Goal: Find contact information: Find contact information

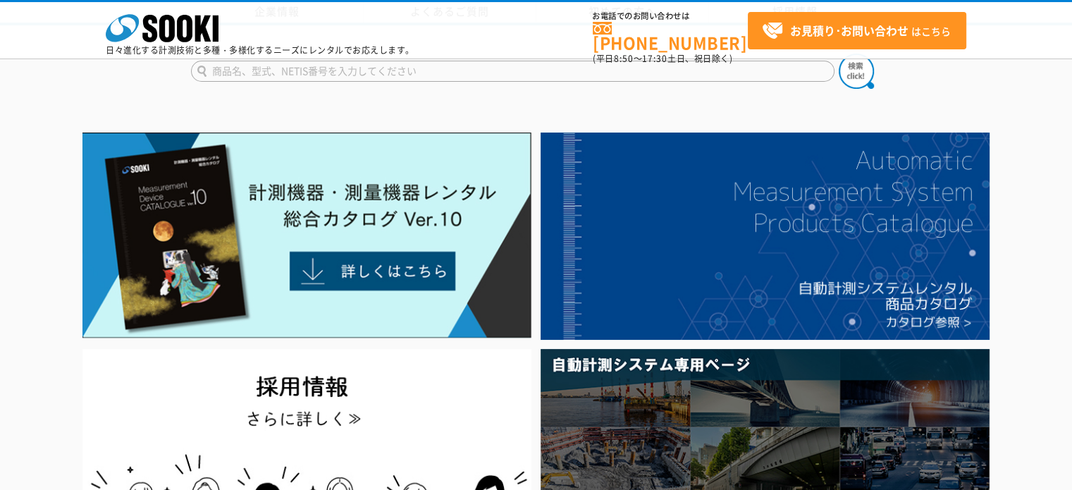
drag, startPoint x: 742, startPoint y: 349, endPoint x: 686, endPoint y: -43, distance: 395.7
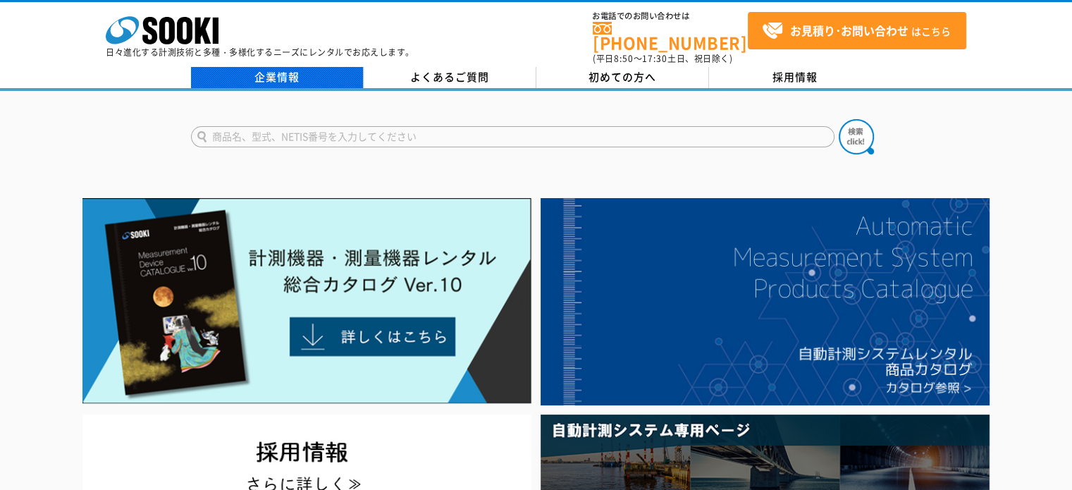
click at [262, 67] on link "企業情報" at bounding box center [277, 77] width 173 height 21
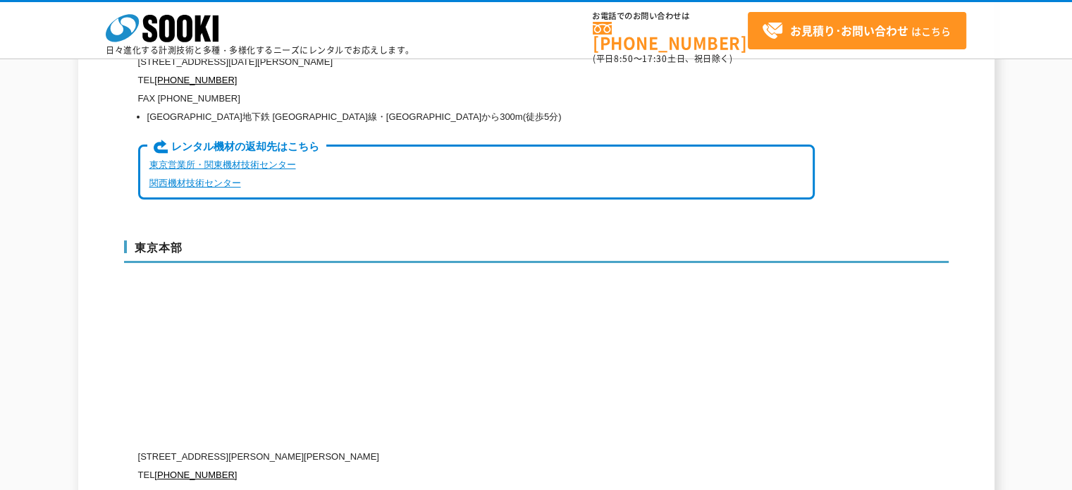
scroll to position [3593, 0]
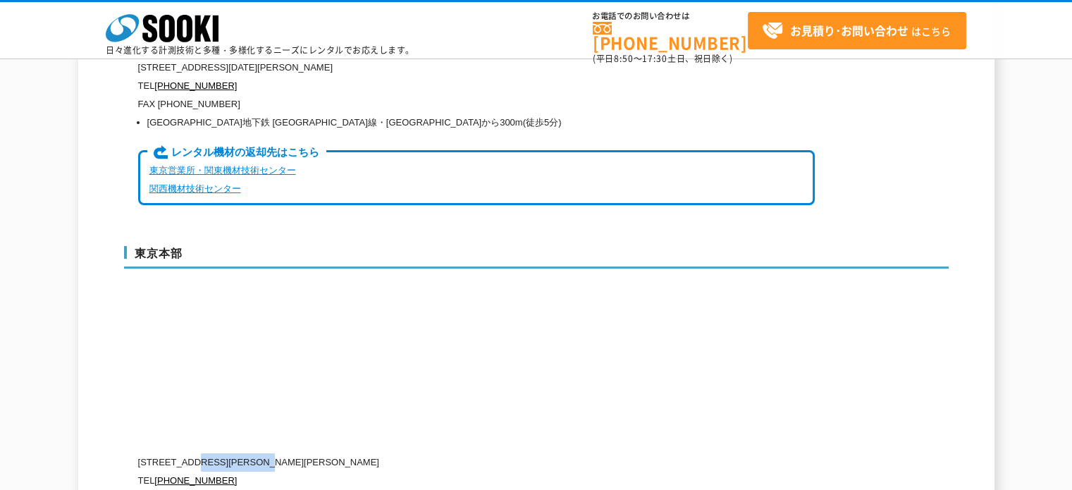
drag, startPoint x: 296, startPoint y: 430, endPoint x: 198, endPoint y: 428, distance: 98.0
click at [198, 453] on p "〒104-0033 東京都中央区新川1-8-6 秩父ビルディング5階" at bounding box center [476, 462] width 676 height 18
